Goal: Check status: Check status

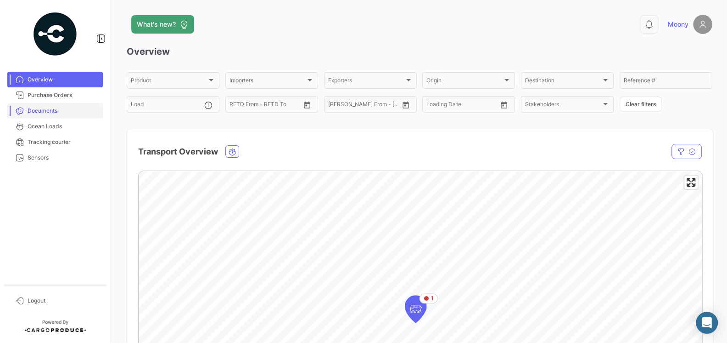
click at [45, 110] on span "Documents" at bounding box center [64, 111] width 72 height 8
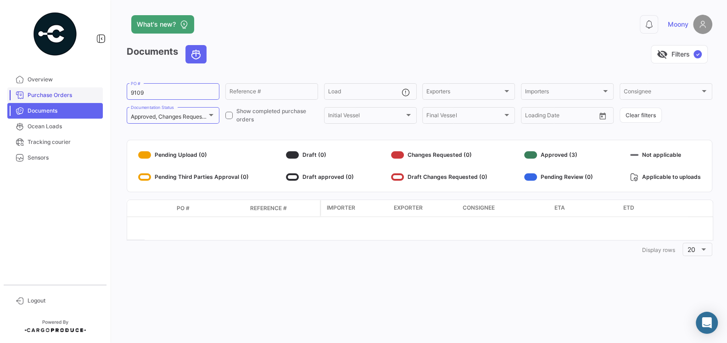
click at [54, 96] on span "Purchase Orders" at bounding box center [64, 95] width 72 height 8
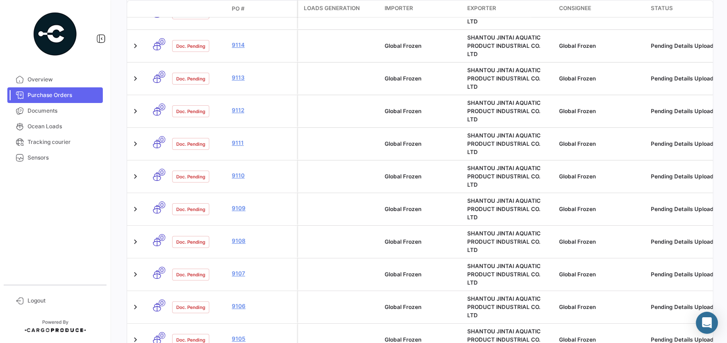
scroll to position [346, 0]
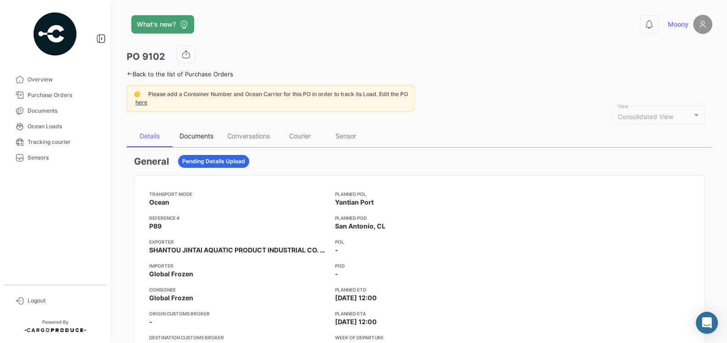
click at [197, 136] on div "Documents" at bounding box center [197, 136] width 34 height 8
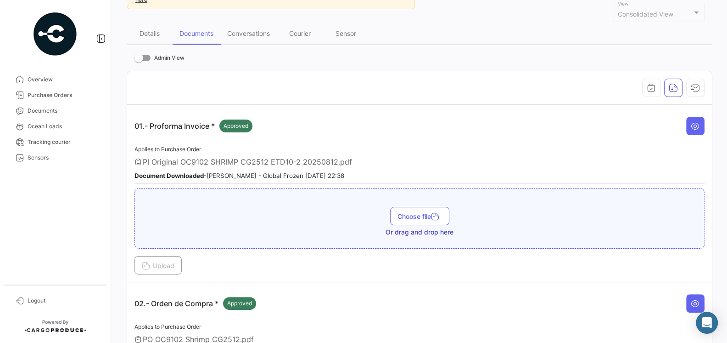
scroll to position [101, 0]
click at [250, 27] on div "Conversations" at bounding box center [248, 35] width 56 height 22
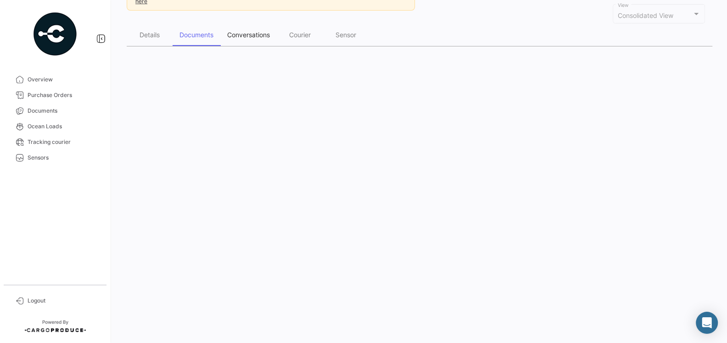
scroll to position [0, 0]
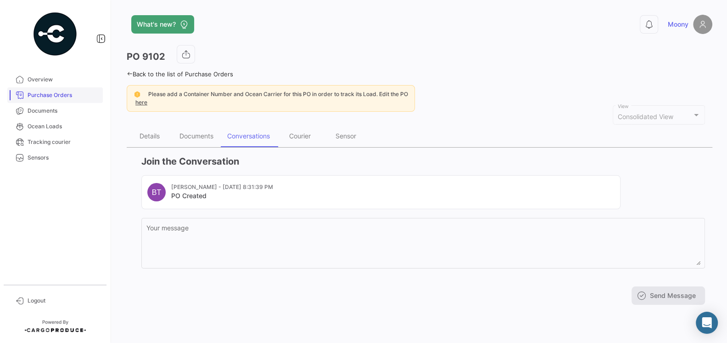
click at [50, 97] on span "Purchase Orders" at bounding box center [64, 95] width 72 height 8
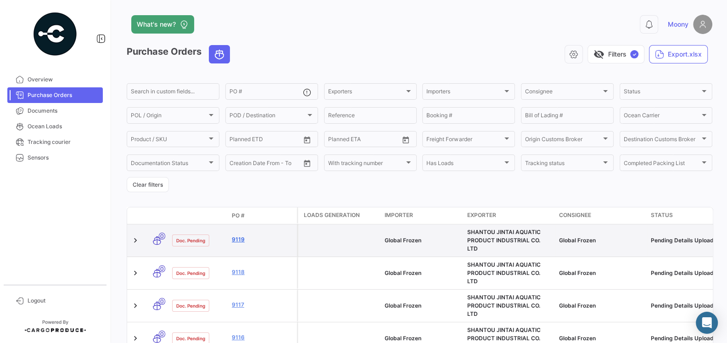
click at [238, 236] on link "9119" at bounding box center [263, 239] width 62 height 8
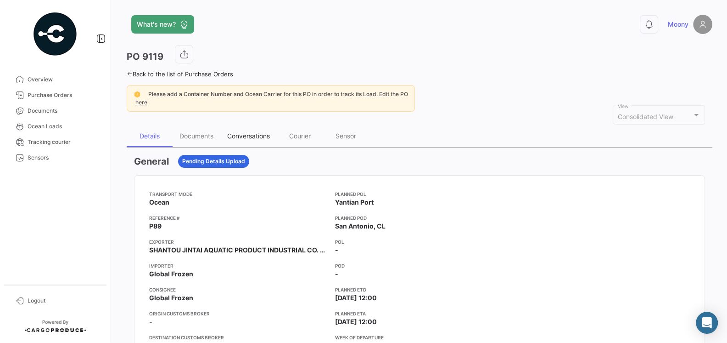
click at [248, 138] on div "Conversations" at bounding box center [248, 136] width 43 height 8
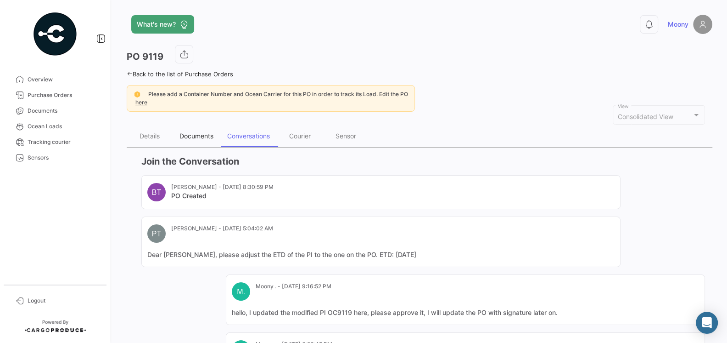
click at [200, 136] on div "Documents" at bounding box center [197, 136] width 34 height 8
